Goal: Task Accomplishment & Management: Manage account settings

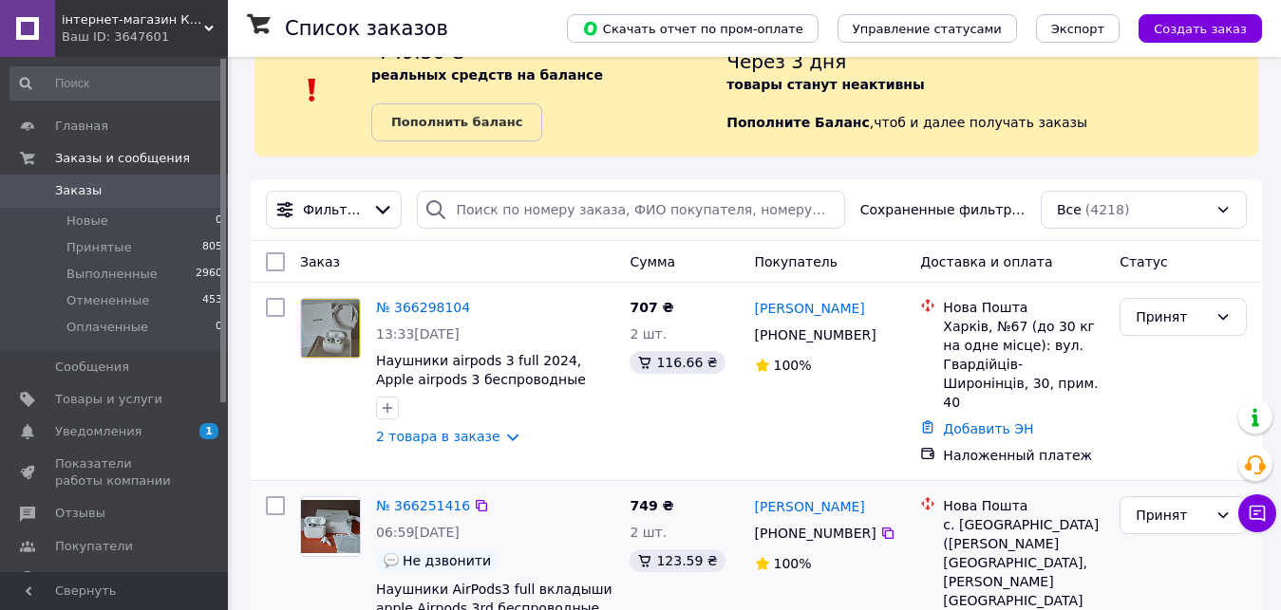
scroll to position [95, 0]
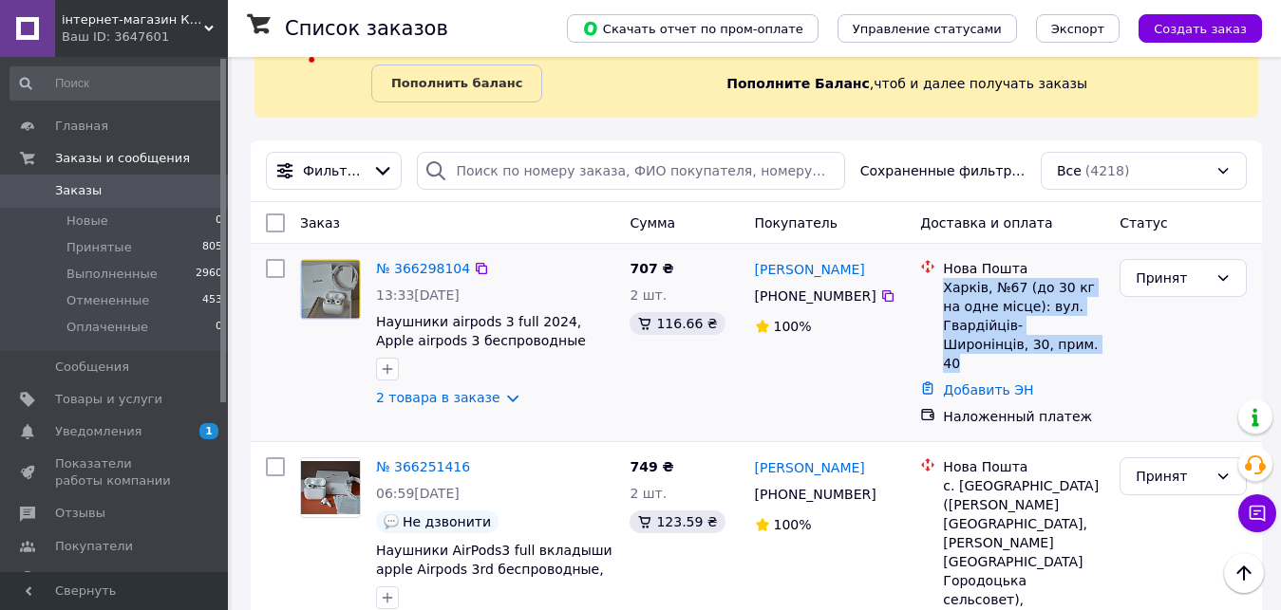
drag, startPoint x: 942, startPoint y: 287, endPoint x: 1035, endPoint y: 347, distance: 111.1
click at [1035, 347] on div "Нова Пошта Харків, №67 (до 30 кг на одне місце): вул. Гвардійців-Широнінців, 30…" at bounding box center [1023, 316] width 169 height 114
click at [1042, 346] on div "Харків, №67 (до 30 кг на одне місце): вул. Гвардійців-Широнінців, 30, прим. 40" at bounding box center [1023, 325] width 161 height 95
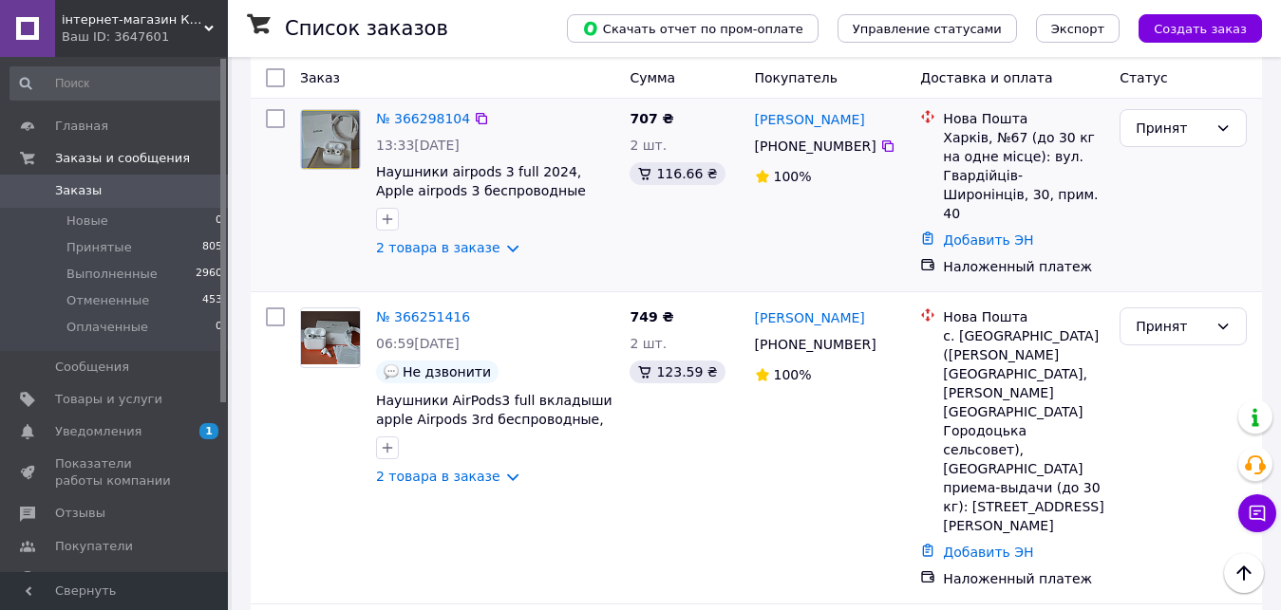
scroll to position [285, 0]
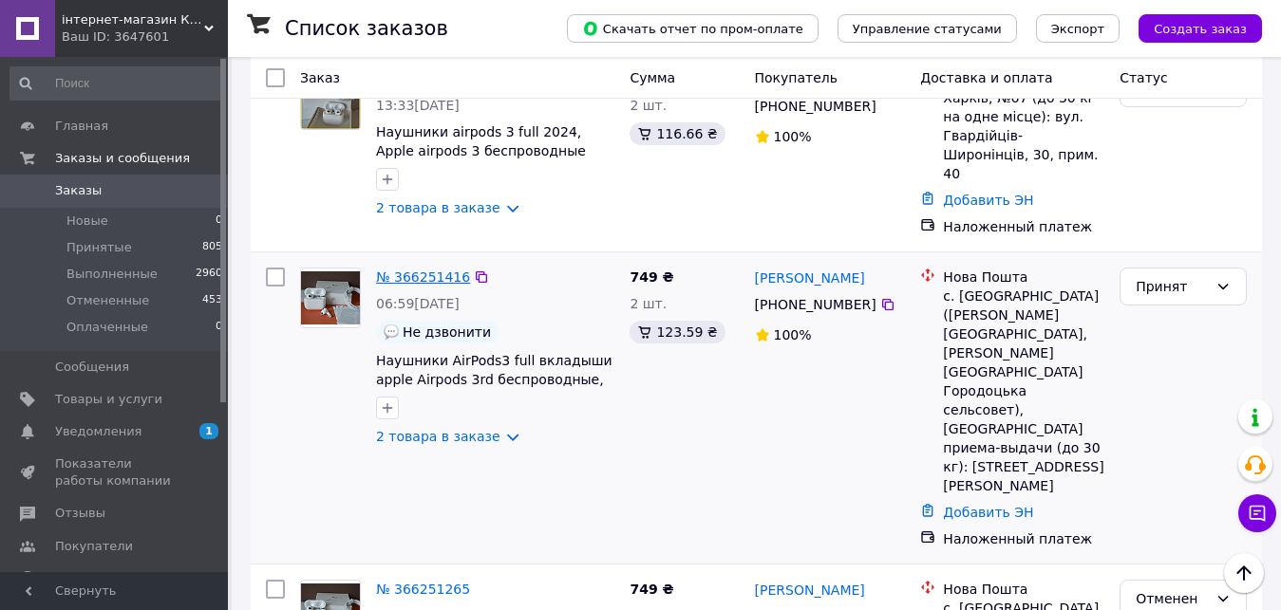
click at [419, 270] on link "№ 366251416" at bounding box center [423, 277] width 94 height 15
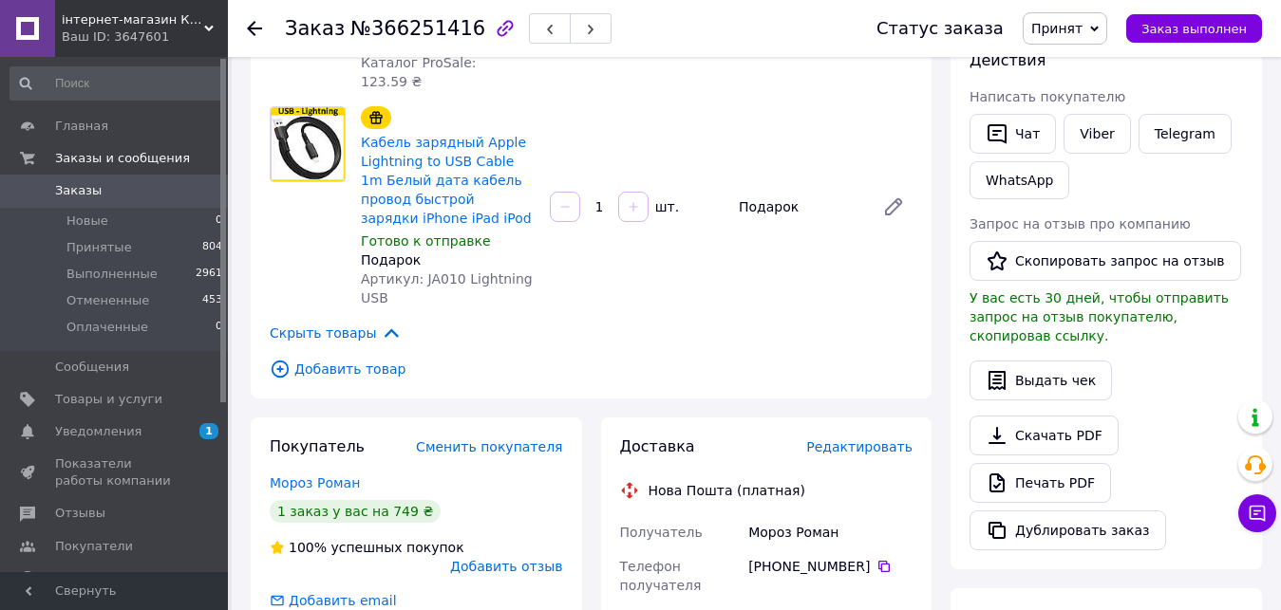
scroll to position [380, 0]
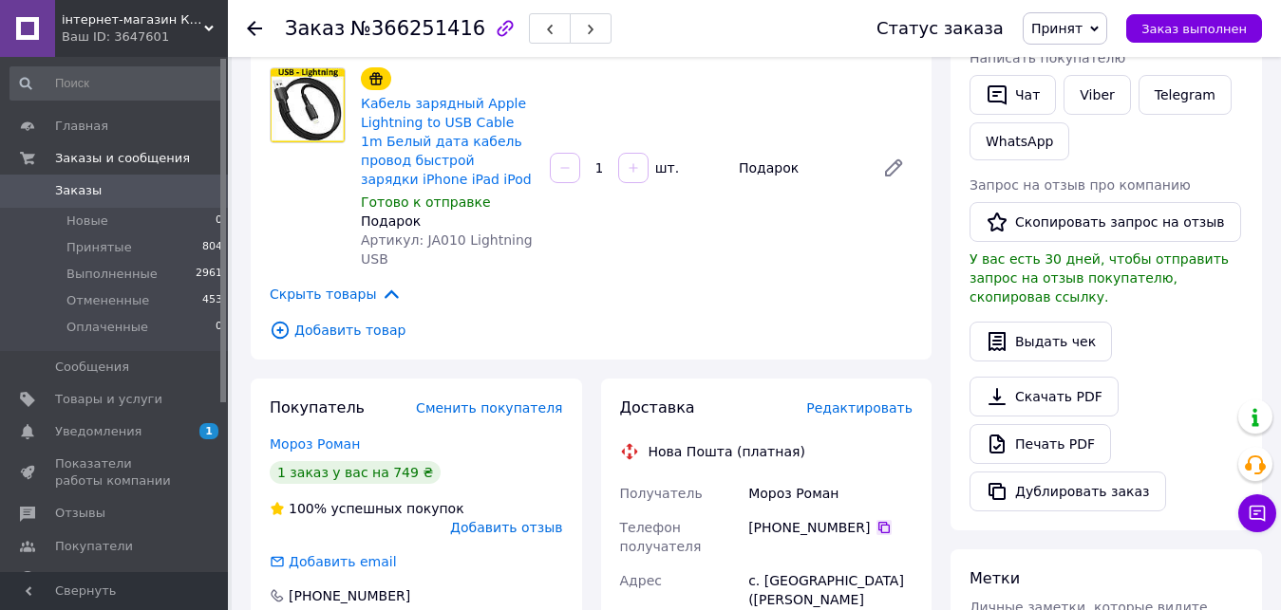
click at [876, 520] on icon at bounding box center [883, 527] width 15 height 15
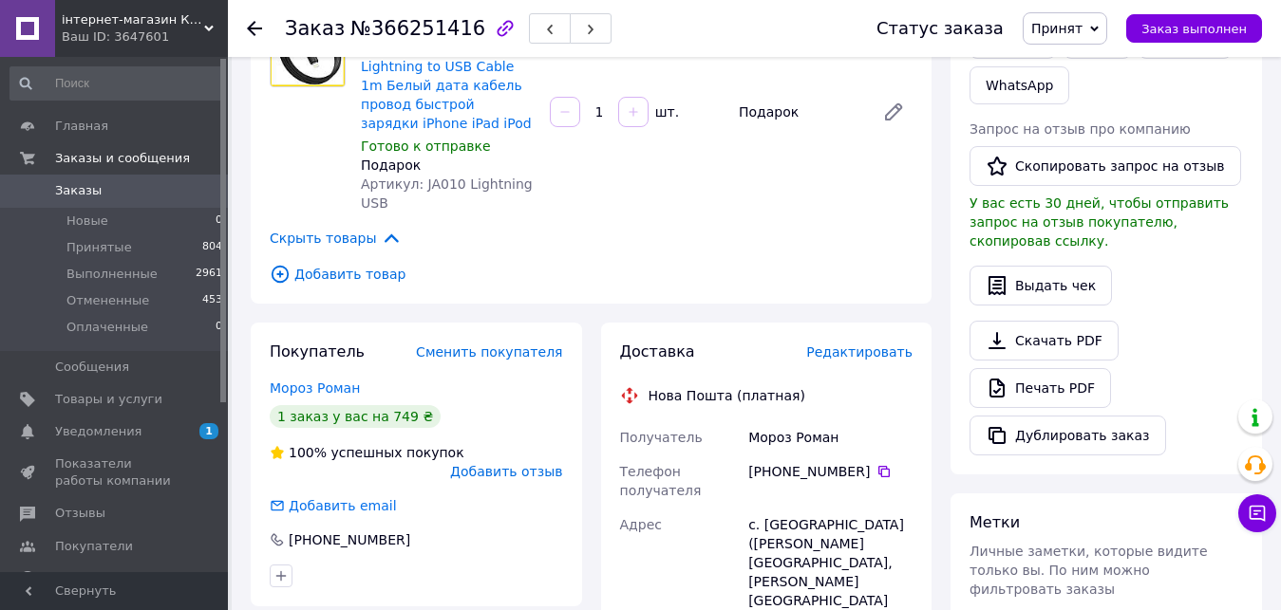
scroll to position [475, 0]
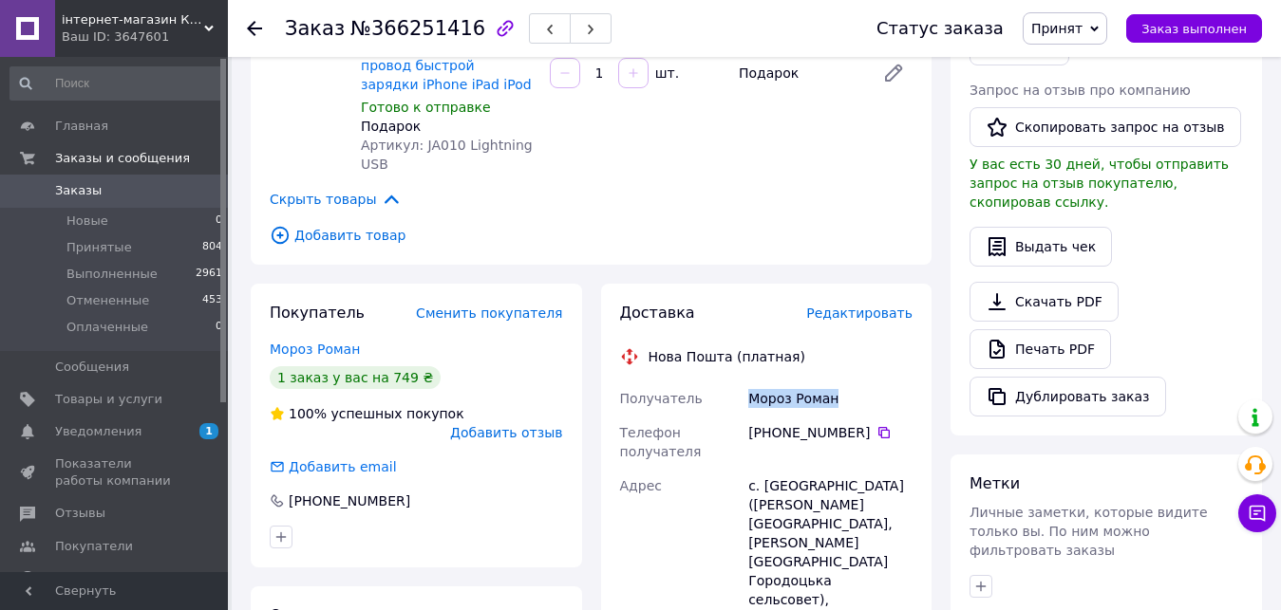
drag, startPoint x: 742, startPoint y: 361, endPoint x: 841, endPoint y: 346, distance: 99.7
copy div "Получатель Мороз Роман"
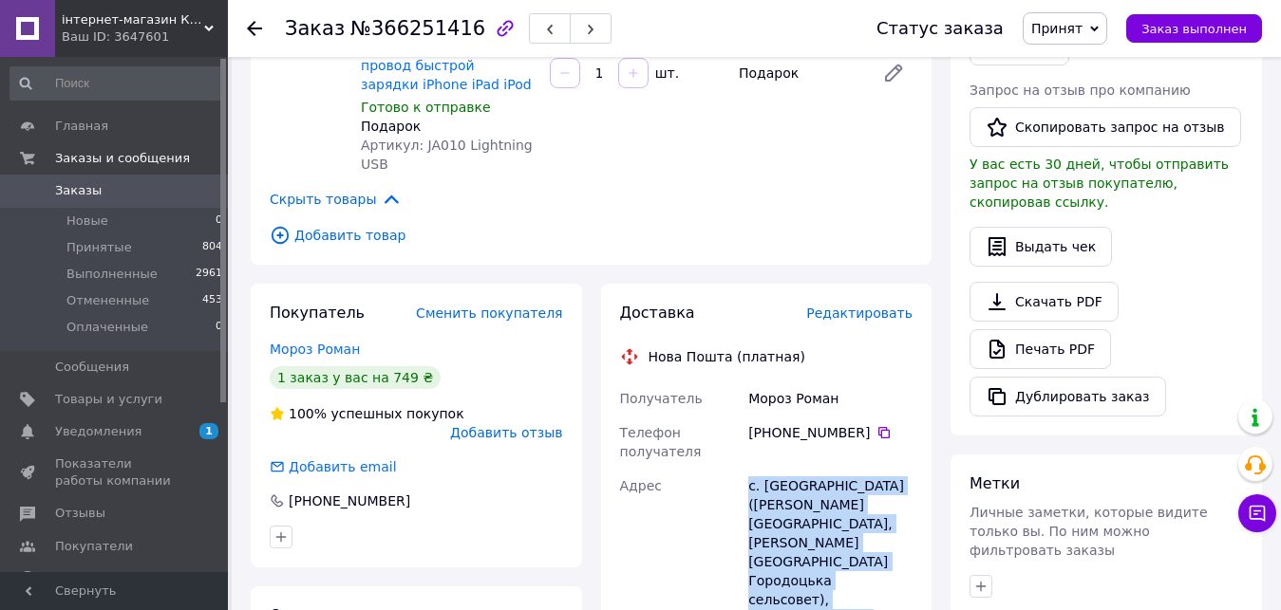
drag, startPoint x: 745, startPoint y: 446, endPoint x: 823, endPoint y: 538, distance: 120.6
click at [823, 538] on div "с. [GEOGRAPHIC_DATA] ([PERSON_NAME][GEOGRAPHIC_DATA], [PERSON_NAME][GEOGRAPHIC_…" at bounding box center [830, 581] width 172 height 224
copy div "с. [GEOGRAPHIC_DATA] ([PERSON_NAME][GEOGRAPHIC_DATA], [PERSON_NAME][GEOGRAPHIC_…"
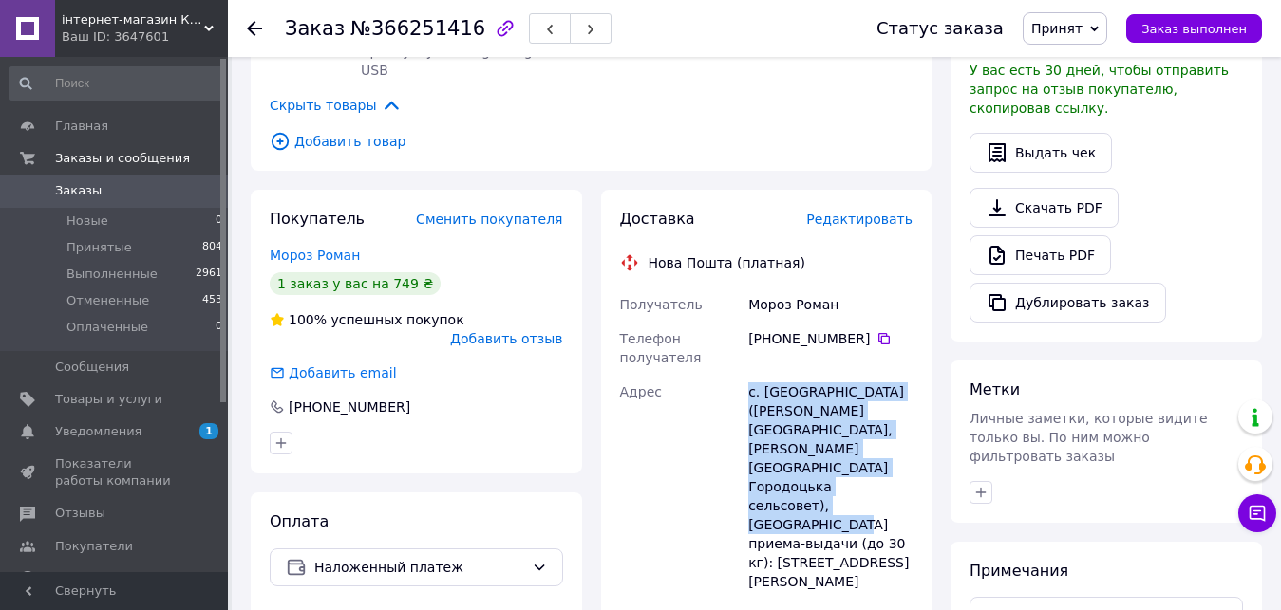
scroll to position [570, 0]
click at [106, 185] on span "Заказы" at bounding box center [115, 190] width 121 height 17
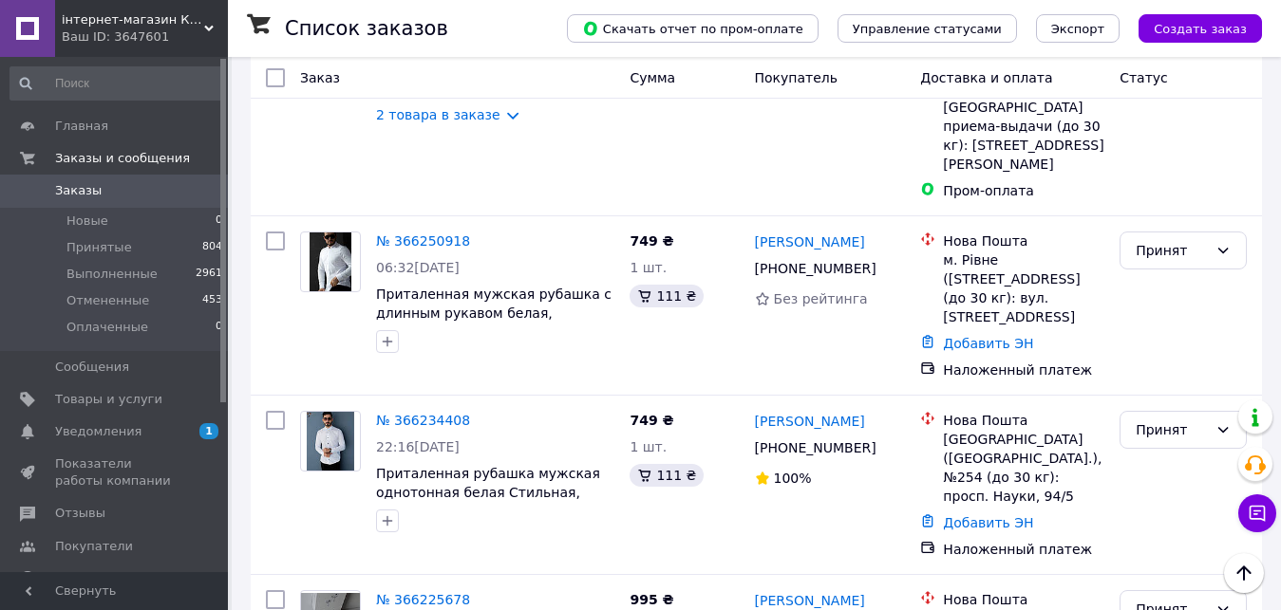
scroll to position [1014, 0]
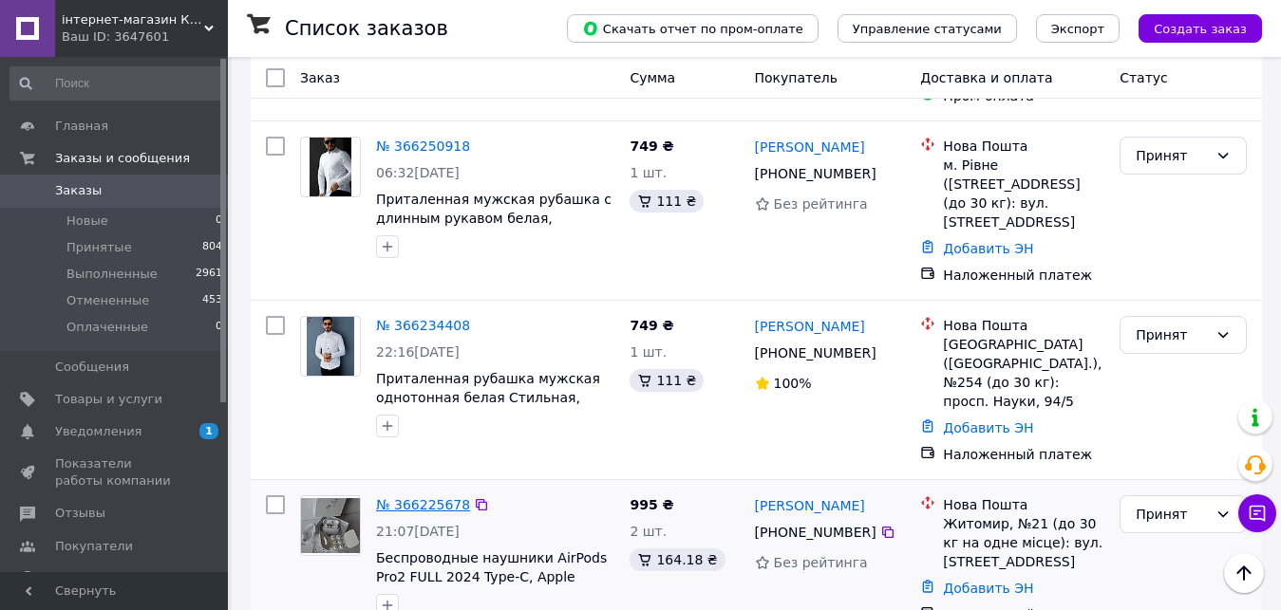
click at [431, 497] on link "№ 366225678" at bounding box center [423, 504] width 94 height 15
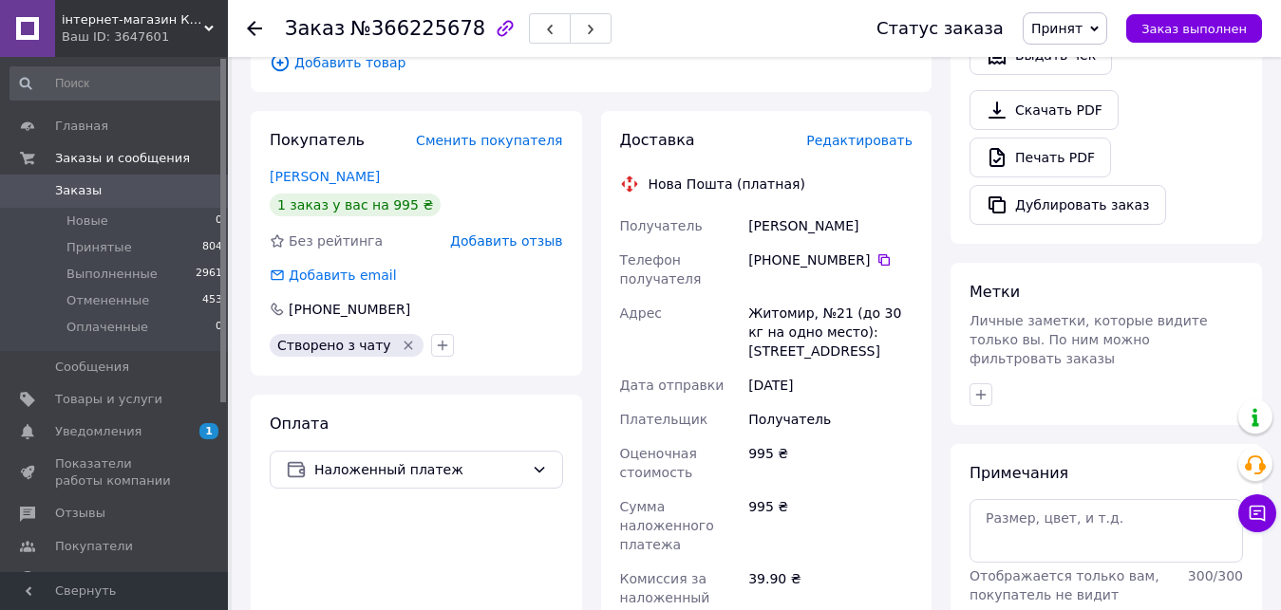
scroll to position [634, 0]
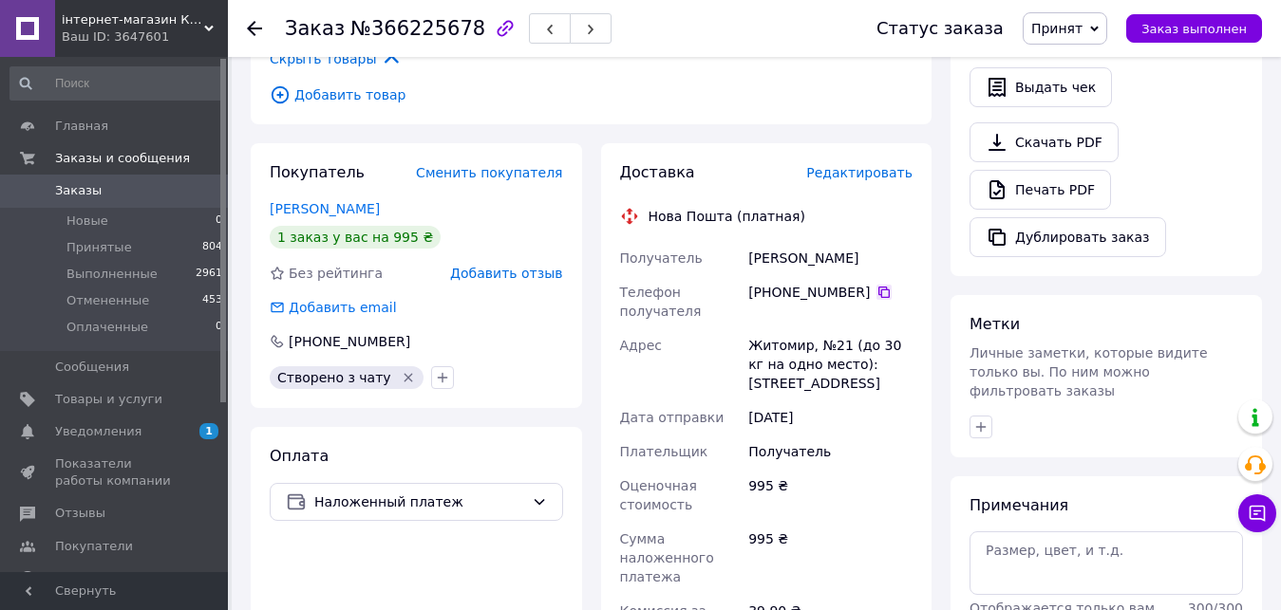
click at [876, 285] on icon at bounding box center [883, 292] width 15 height 15
drag, startPoint x: 746, startPoint y: 218, endPoint x: 859, endPoint y: 220, distance: 113.0
click at [859, 241] on div "[PERSON_NAME]" at bounding box center [830, 258] width 172 height 34
copy div "[PERSON_NAME]"
drag, startPoint x: 741, startPoint y: 306, endPoint x: 849, endPoint y: 343, distance: 113.5
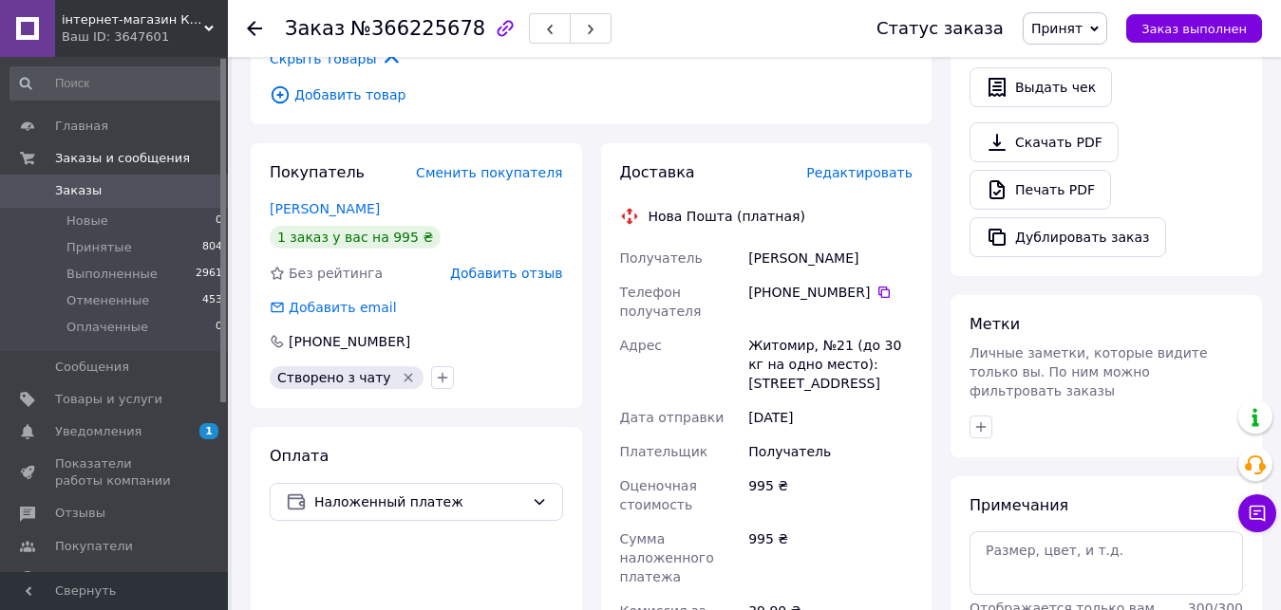
click at [849, 343] on div "Получатель [PERSON_NAME] Телефон получателя [PHONE_NUMBER]   [PERSON_NAME], №21…" at bounding box center [766, 499] width 301 height 516
copy div "[PERSON_NAME], №21 (до 30 кг на одно место): [STREET_ADDRESS]"
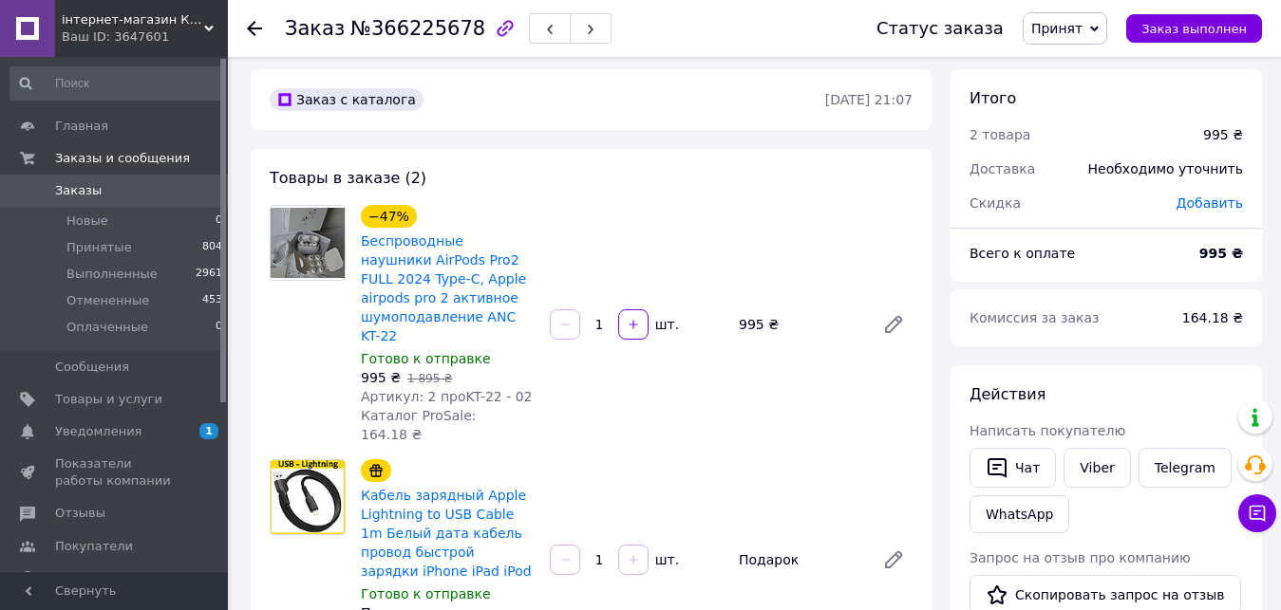
scroll to position [0, 0]
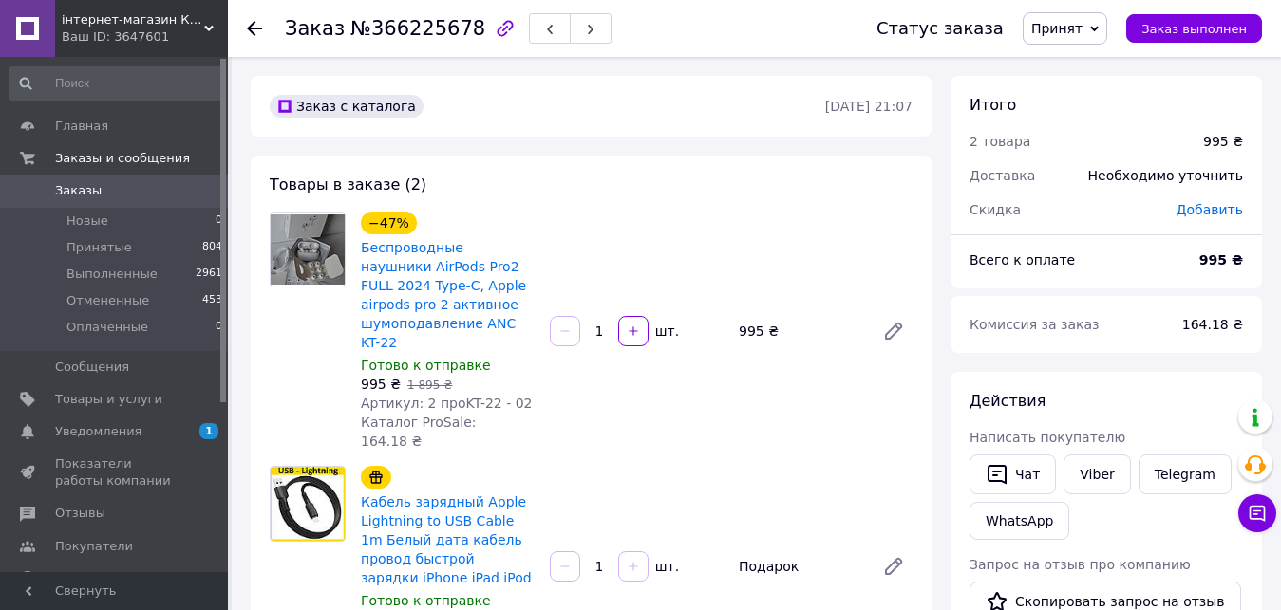
click at [62, 192] on span "Заказы" at bounding box center [78, 190] width 47 height 17
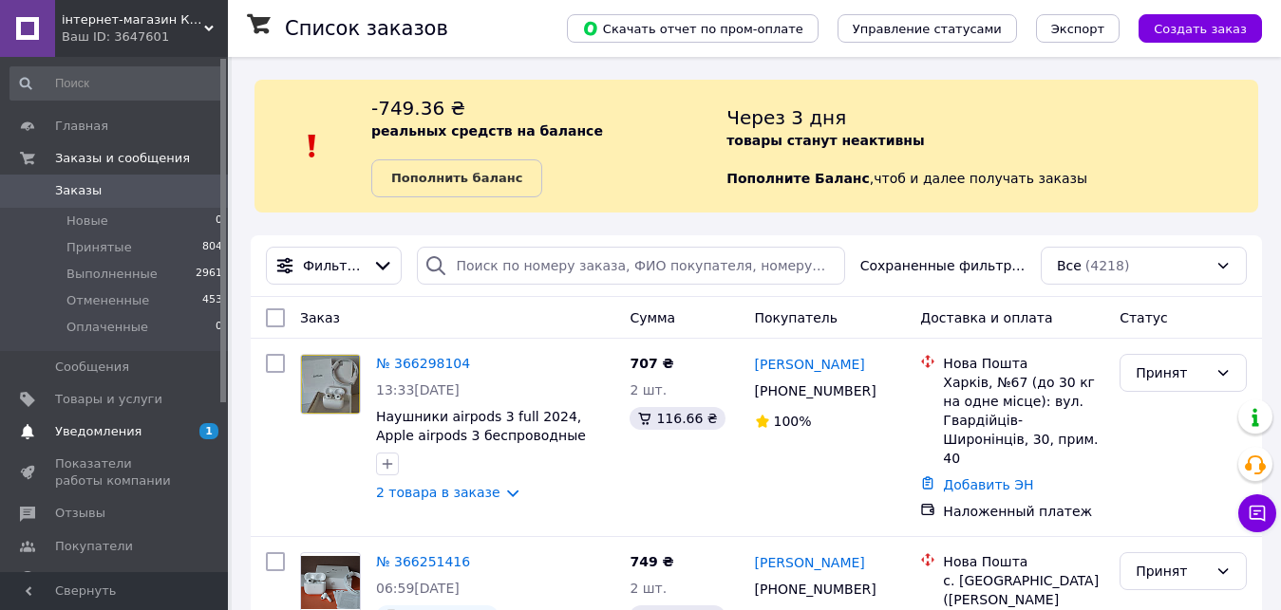
click at [89, 429] on span "Уведомления" at bounding box center [98, 431] width 86 height 17
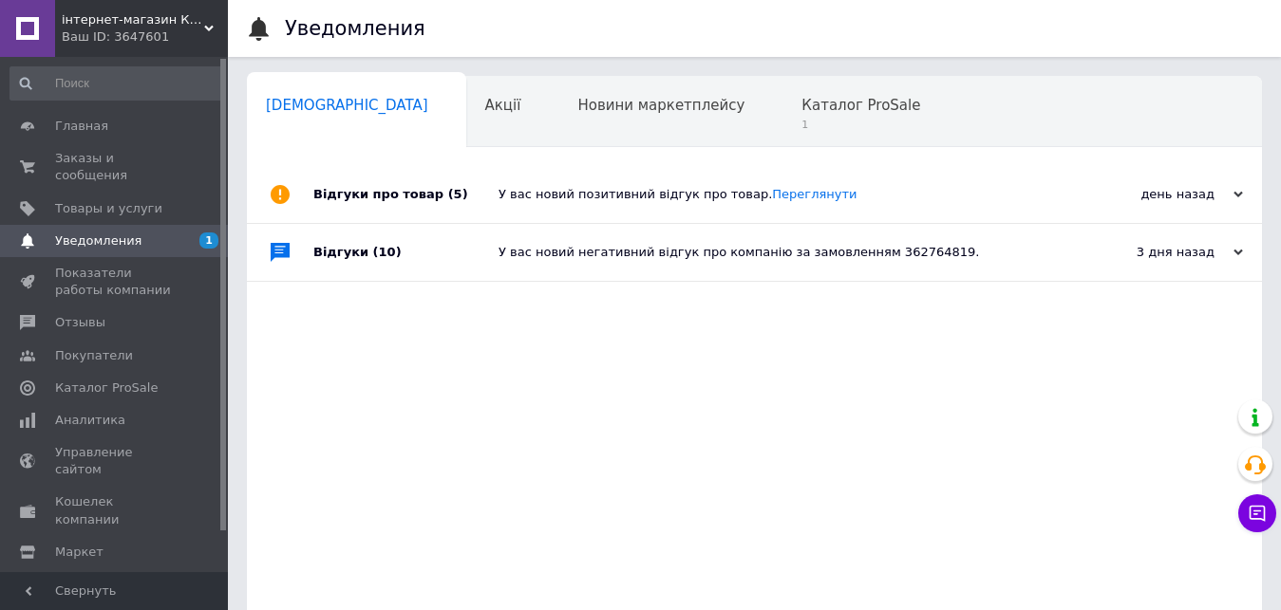
click at [21, 34] on link at bounding box center [27, 28] width 55 height 57
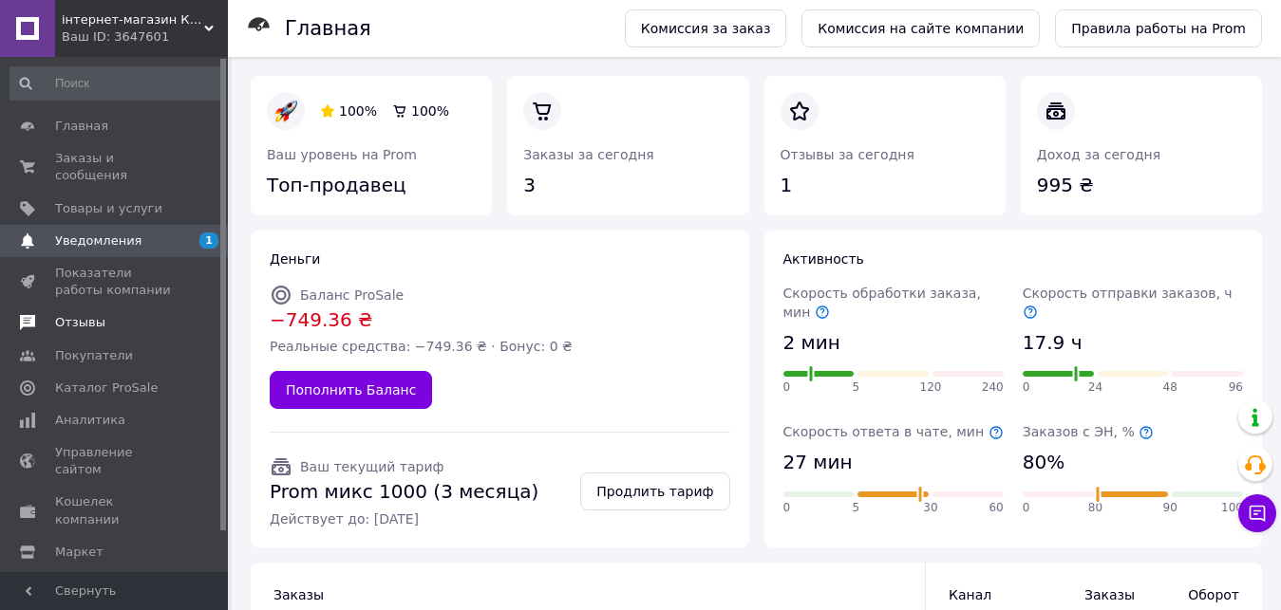
click at [82, 314] on span "Отзывы" at bounding box center [80, 322] width 50 height 17
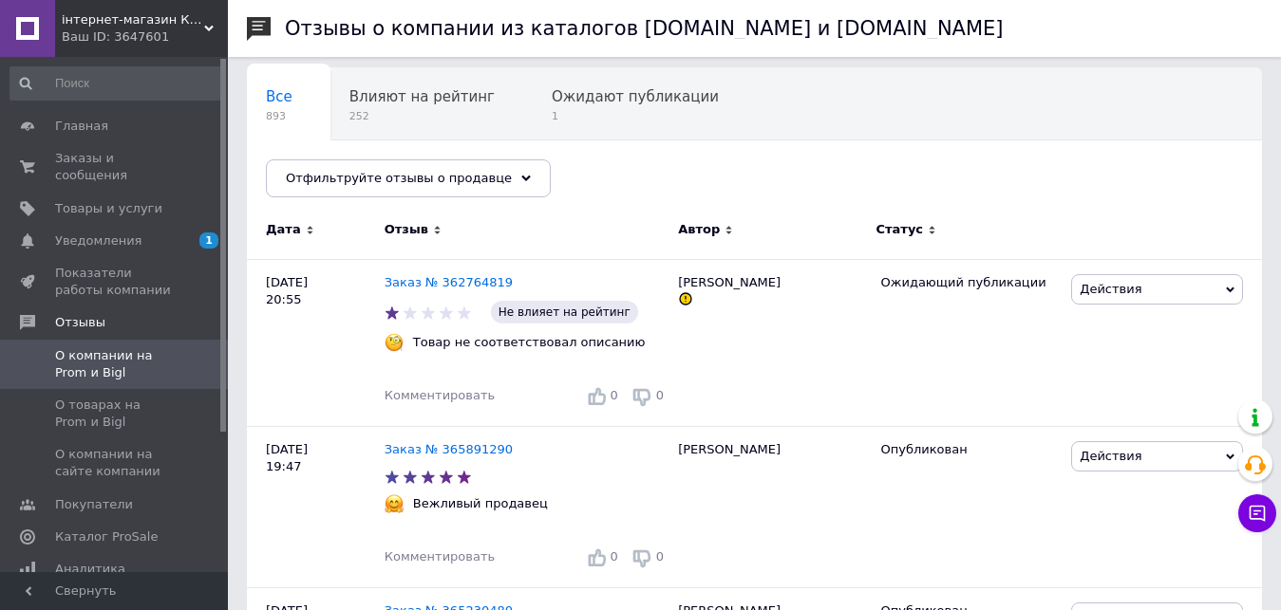
scroll to position [190, 0]
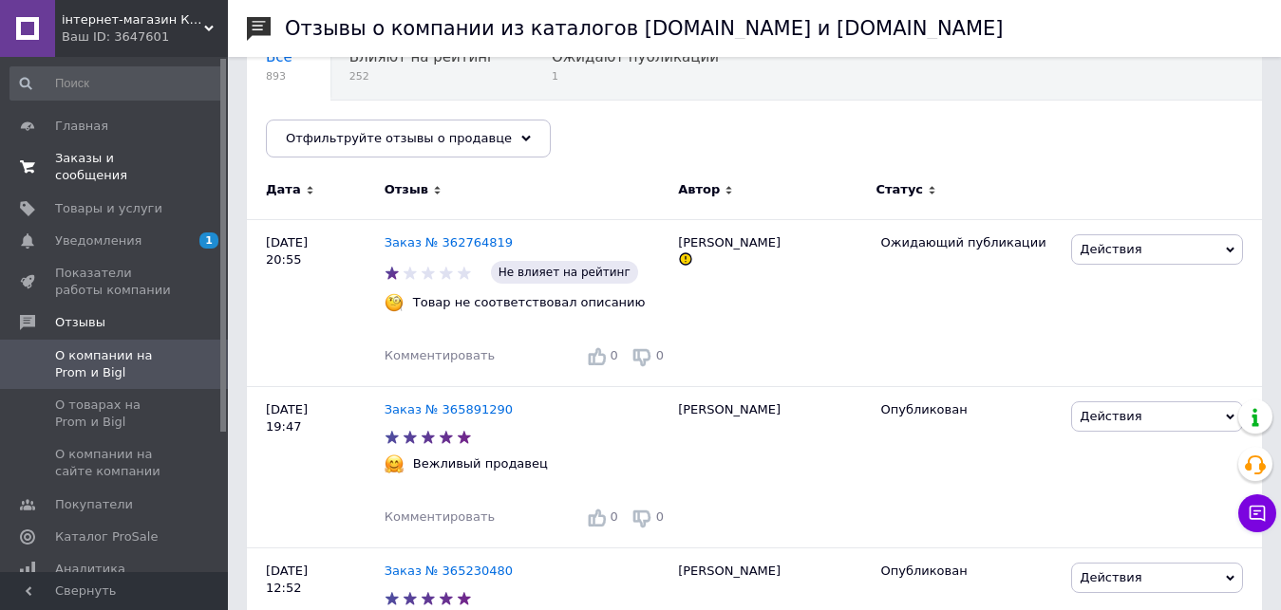
drag, startPoint x: 92, startPoint y: 154, endPoint x: 86, endPoint y: 165, distance: 12.7
click at [93, 155] on span "Заказы и сообщения" at bounding box center [115, 167] width 121 height 34
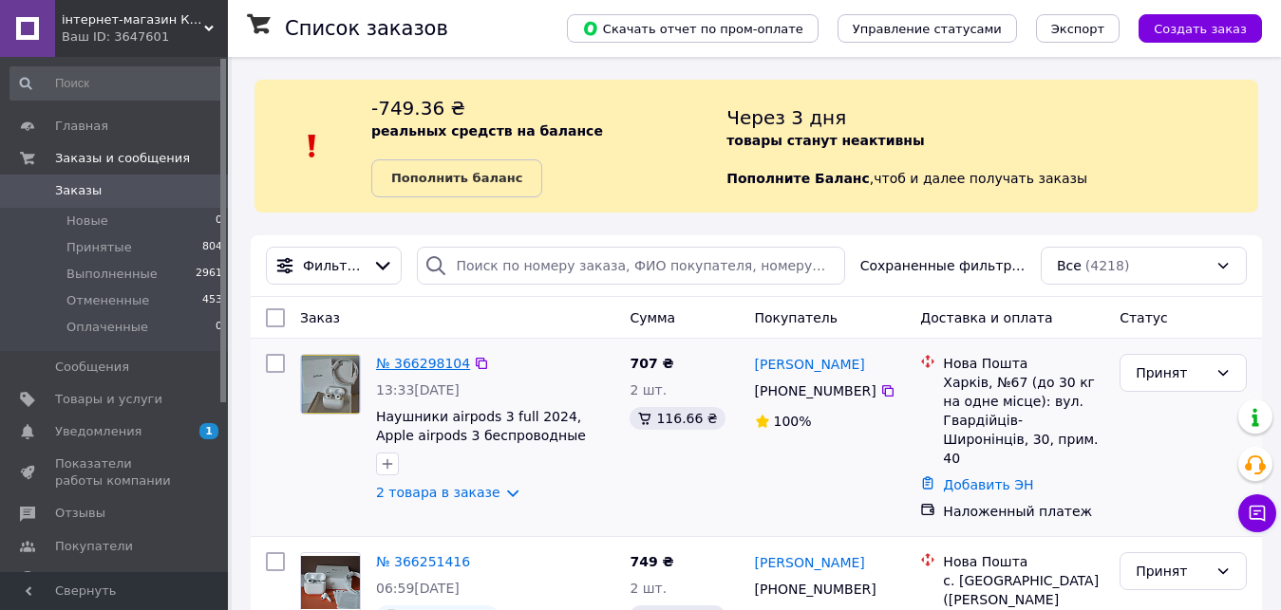
click at [441, 368] on link "№ 366298104" at bounding box center [423, 363] width 94 height 15
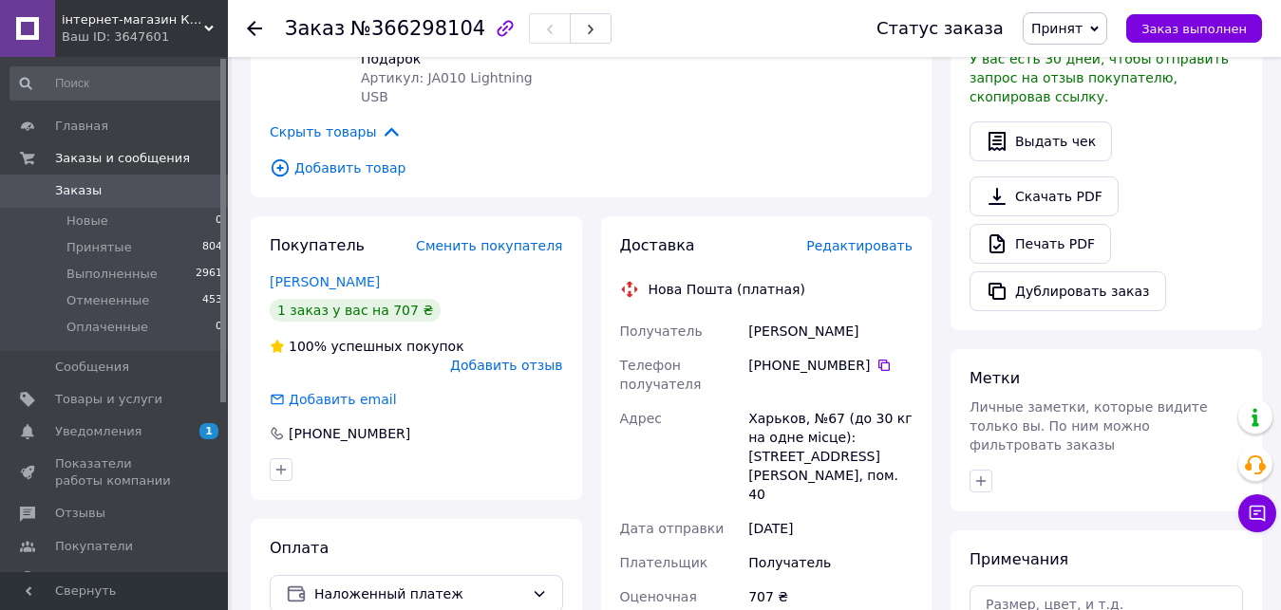
scroll to position [665, 0]
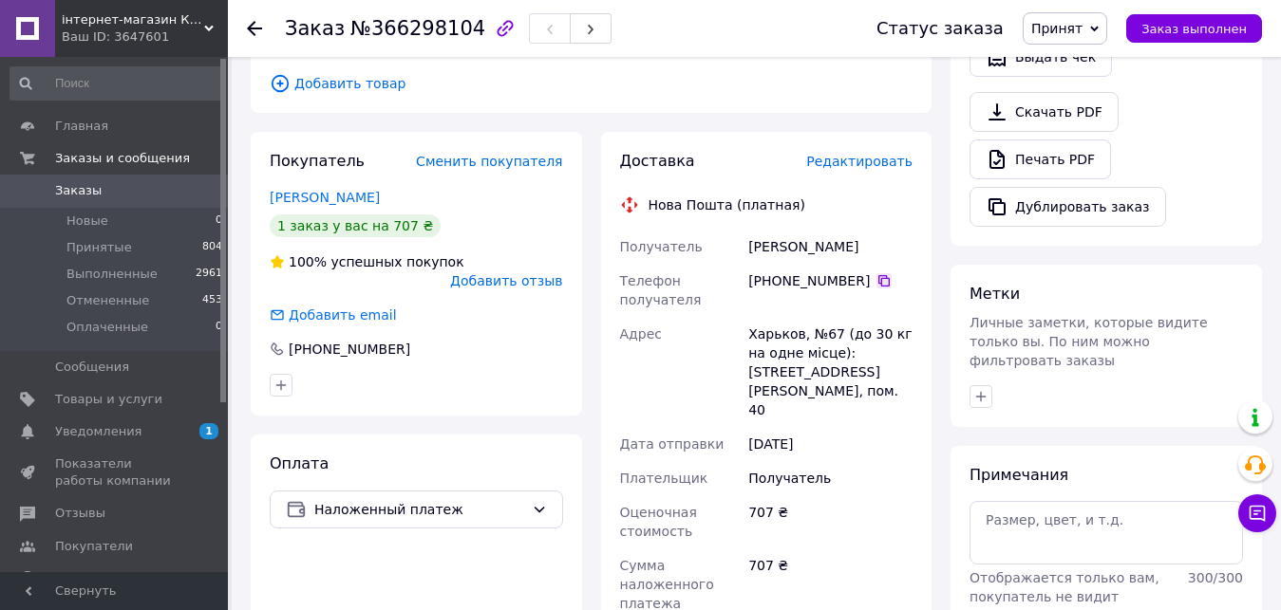
click at [878, 275] on icon at bounding box center [883, 280] width 11 height 11
drag, startPoint x: 739, startPoint y: 189, endPoint x: 865, endPoint y: 183, distance: 126.4
click at [865, 230] on div "Получатель [PERSON_NAME] Телефон получателя [PHONE_NUMBER]   [PERSON_NAME], №67…" at bounding box center [766, 507] width 301 height 554
copy div "Получатель [PERSON_NAME]"
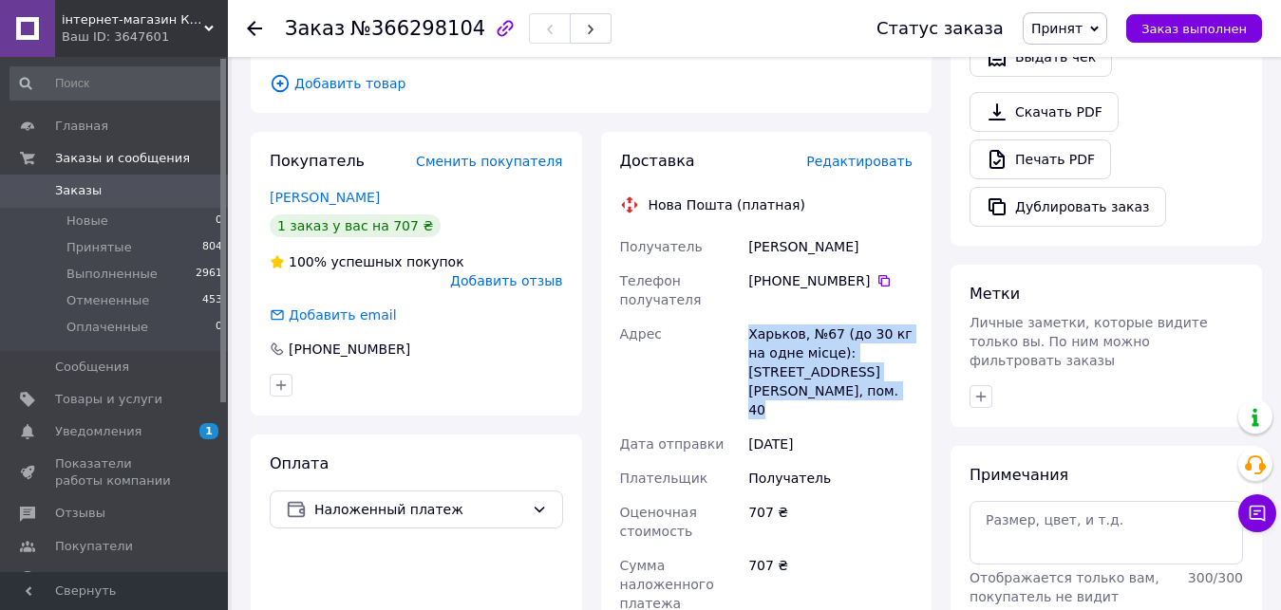
drag, startPoint x: 739, startPoint y: 268, endPoint x: 828, endPoint y: 328, distance: 108.0
click at [828, 328] on div "Получатель [PERSON_NAME] Телефон получателя [PHONE_NUMBER]   [PERSON_NAME], №67…" at bounding box center [766, 507] width 301 height 554
copy div "Адрес Харьков, №67 (до 30 кг на одне місце): [STREET_ADDRESS][PERSON_NAME], пом…"
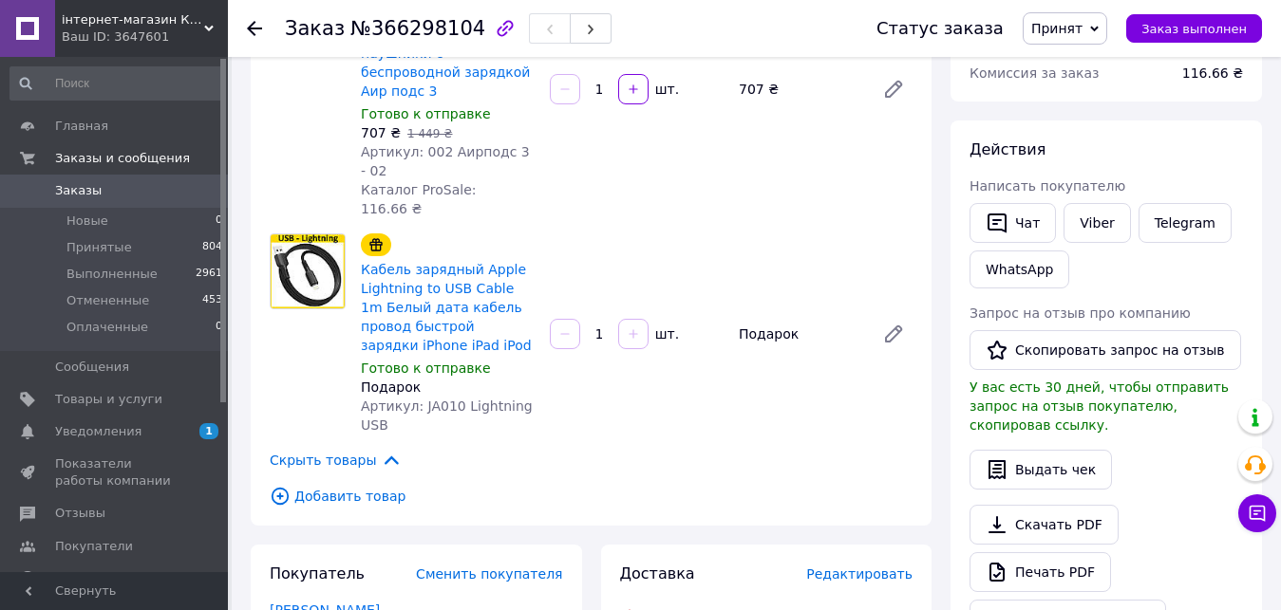
scroll to position [190, 0]
